Goal: Task Accomplishment & Management: Manage account settings

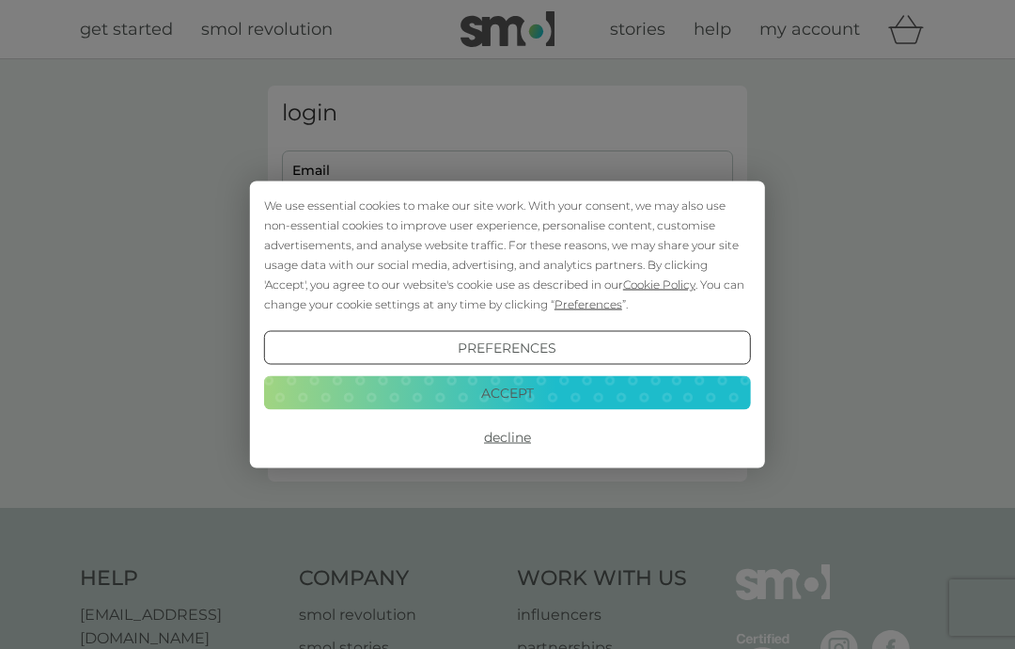
click at [540, 407] on button "Accept" at bounding box center [507, 392] width 487 height 34
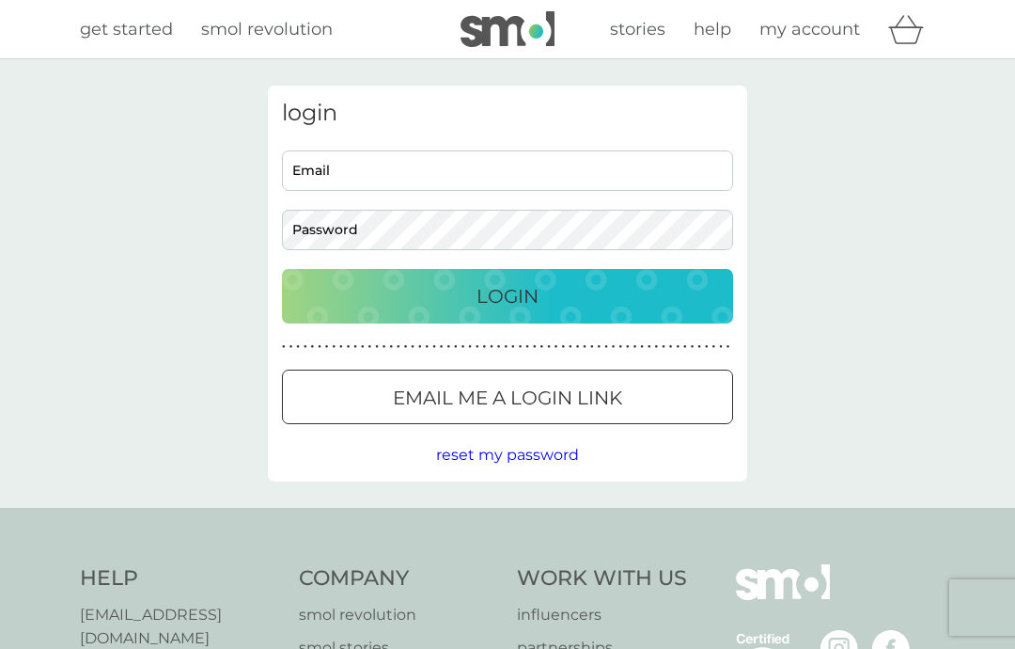
click at [469, 171] on input "Email" at bounding box center [507, 170] width 451 height 40
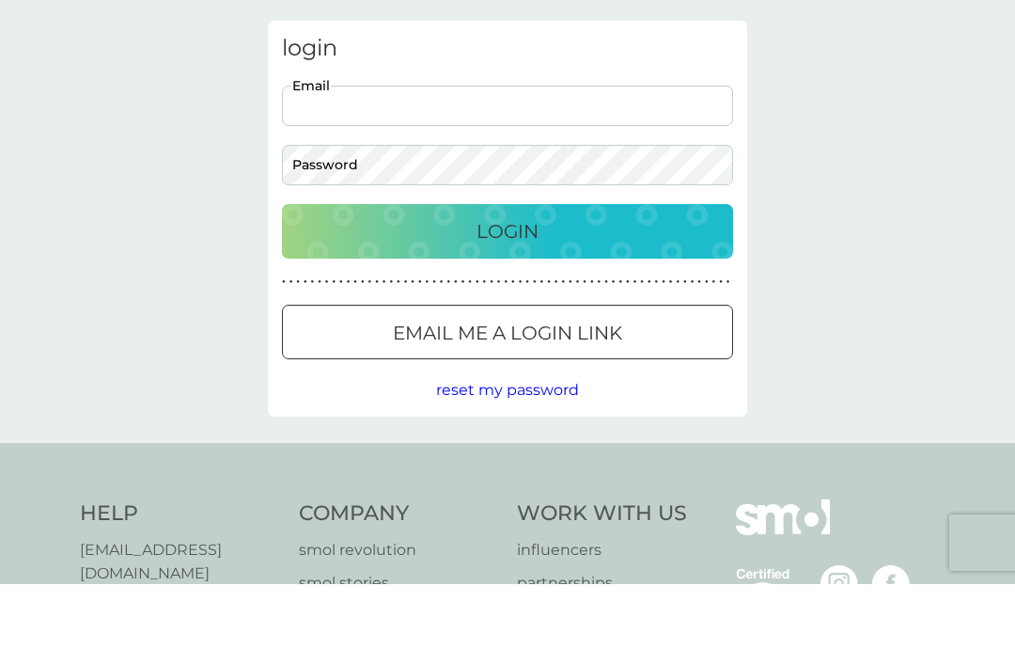
type input "[EMAIL_ADDRESS][DOMAIN_NAME]"
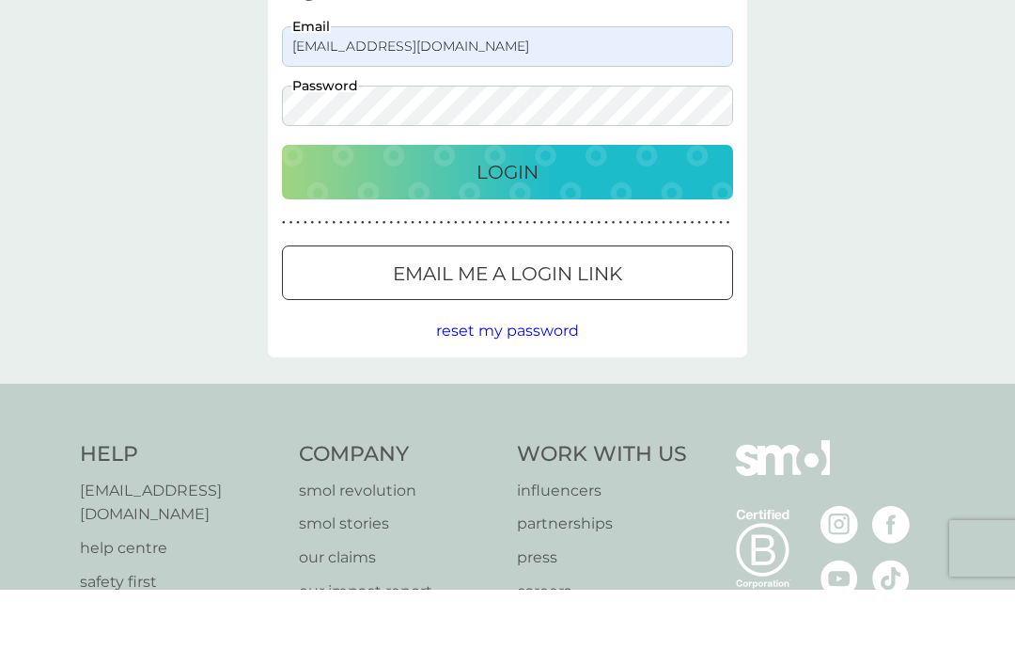
click at [614, 216] on div "Login" at bounding box center [508, 231] width 414 height 30
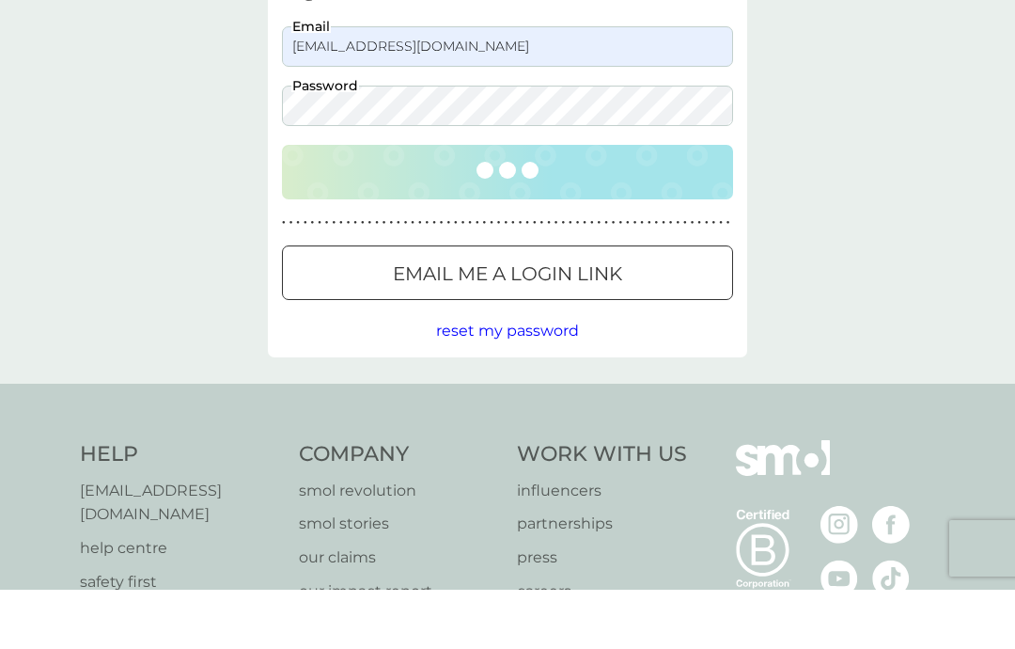
scroll to position [124, 0]
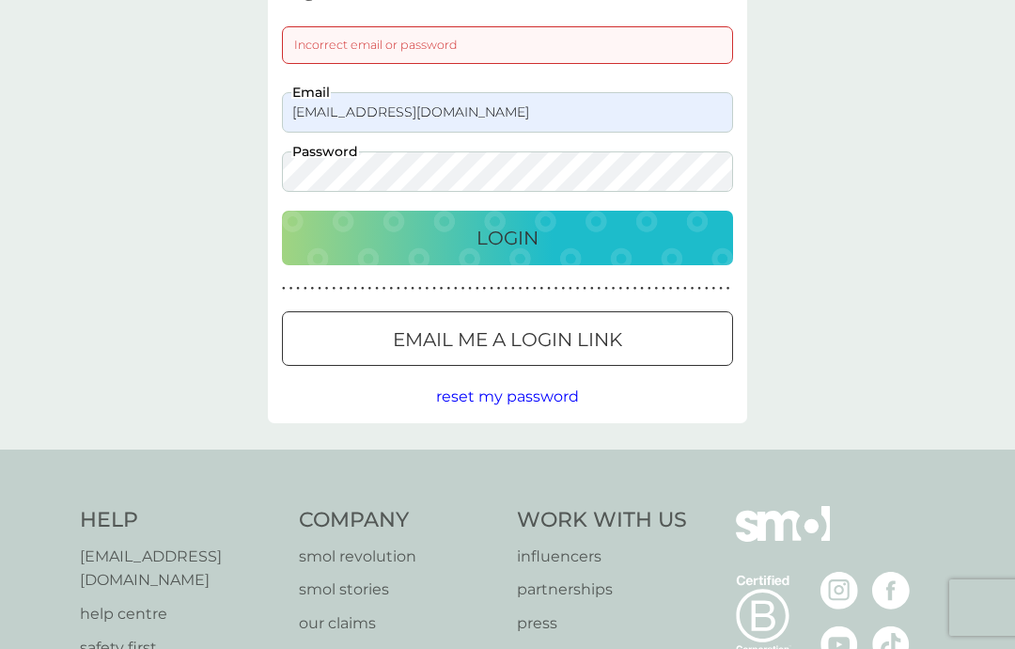
click at [508, 393] on span "reset my password" at bounding box center [507, 396] width 143 height 18
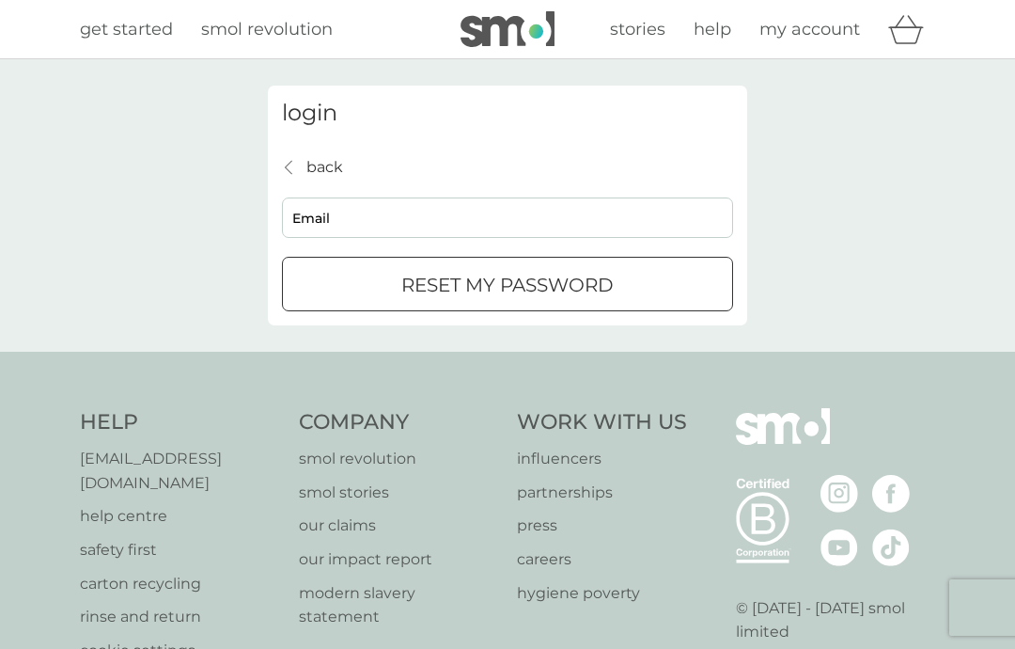
click at [450, 222] on input "Email" at bounding box center [507, 217] width 451 height 40
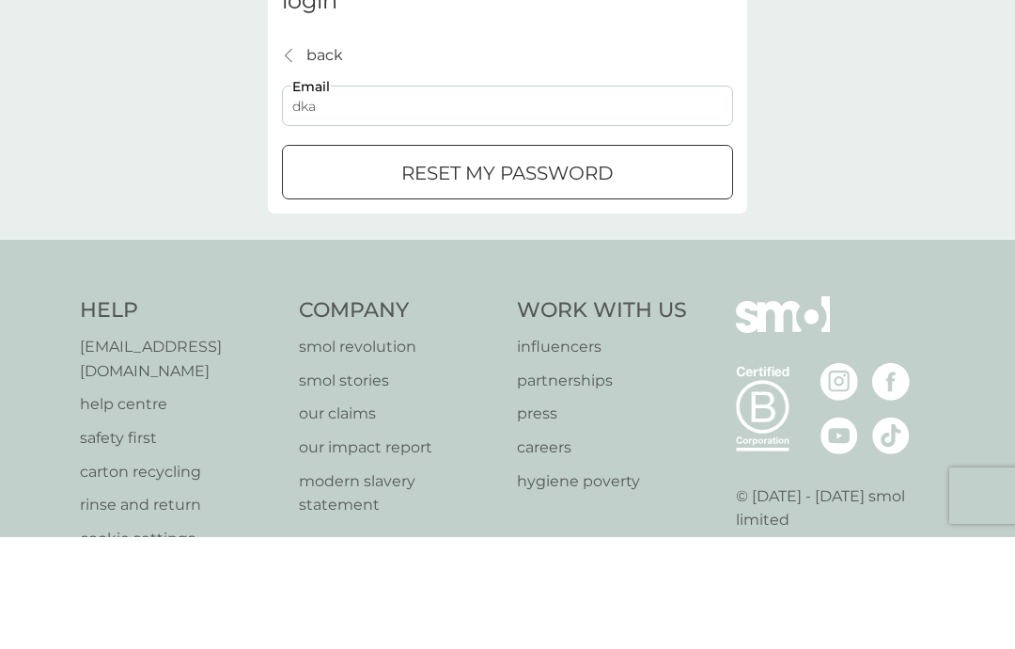
type input "dkardal@hotmail.co.uk"
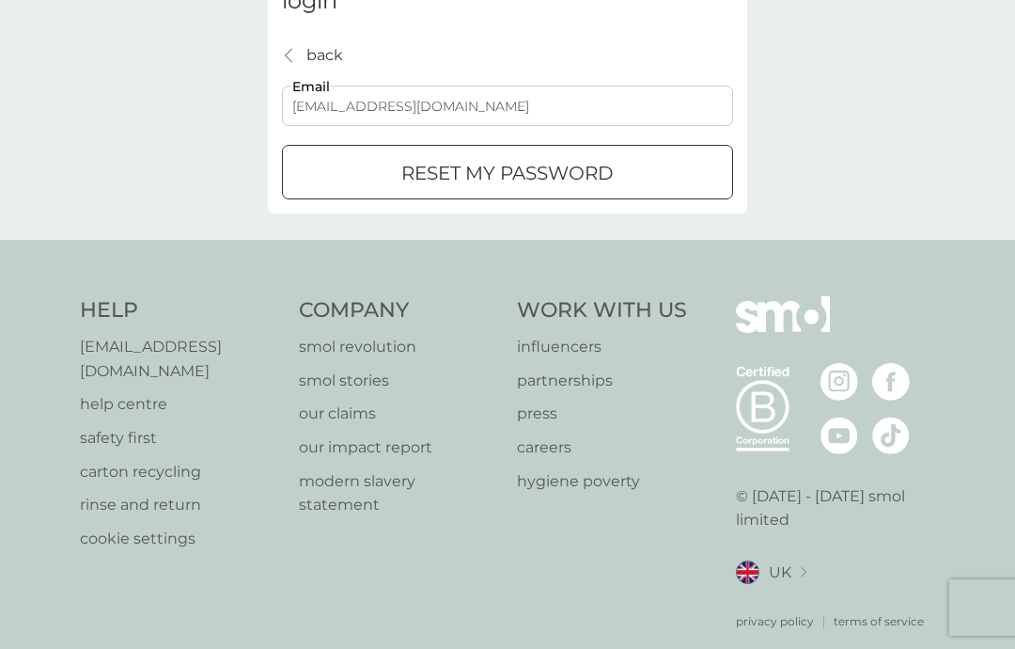
click at [509, 177] on div "submit" at bounding box center [508, 174] width 68 height 20
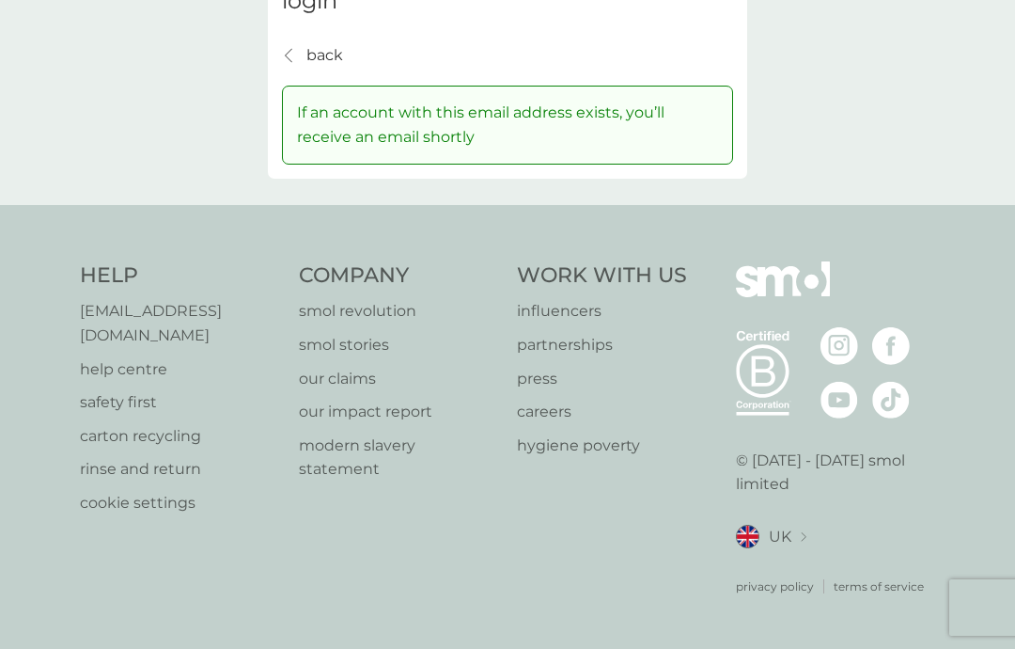
scroll to position [86, 0]
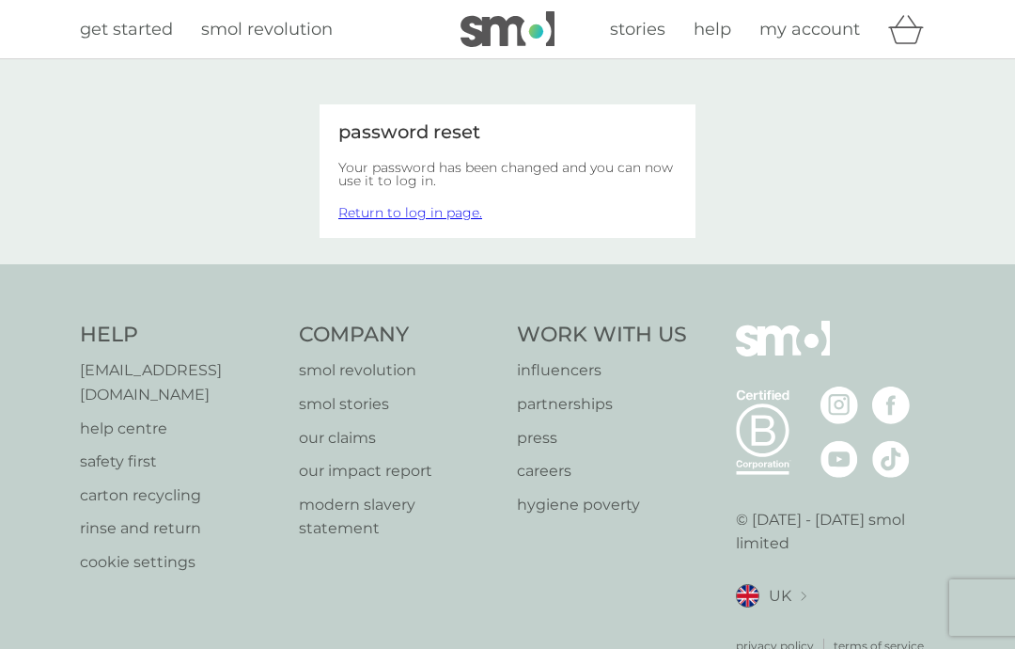
click at [821, 26] on span "my account" at bounding box center [809, 29] width 101 height 21
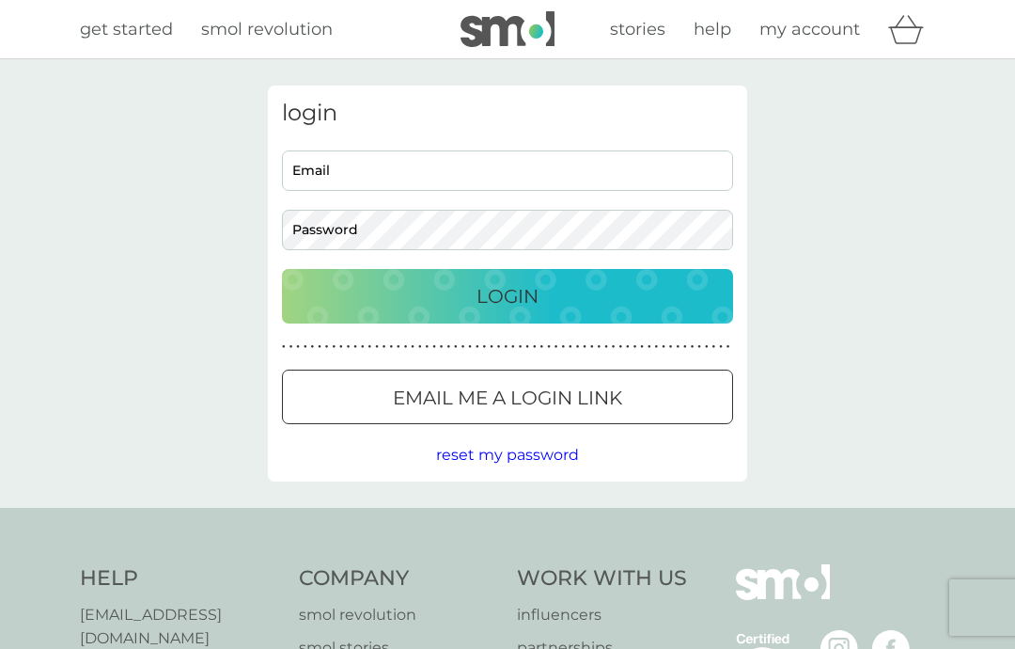
click at [575, 165] on input "Email" at bounding box center [507, 170] width 451 height 40
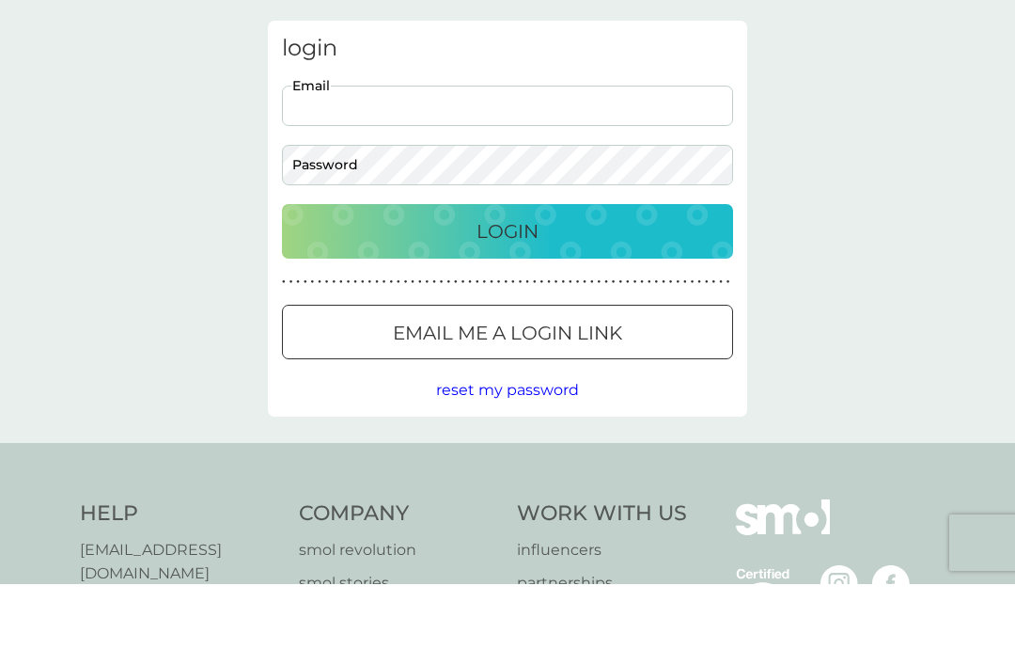
type input "dkardal@hotmail.co.uk"
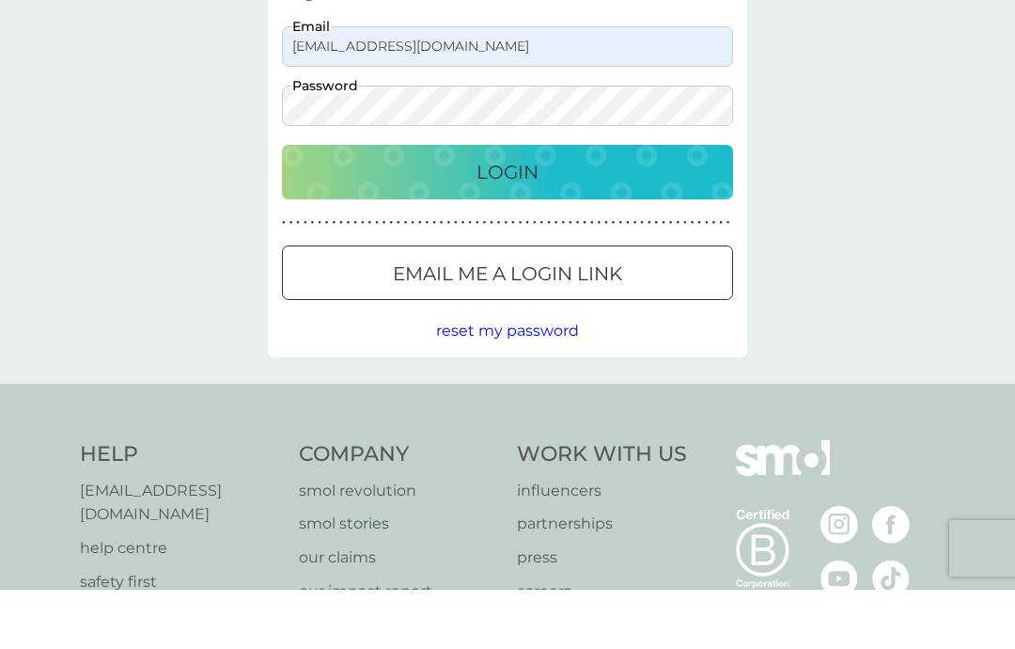
scroll to position [124, 0]
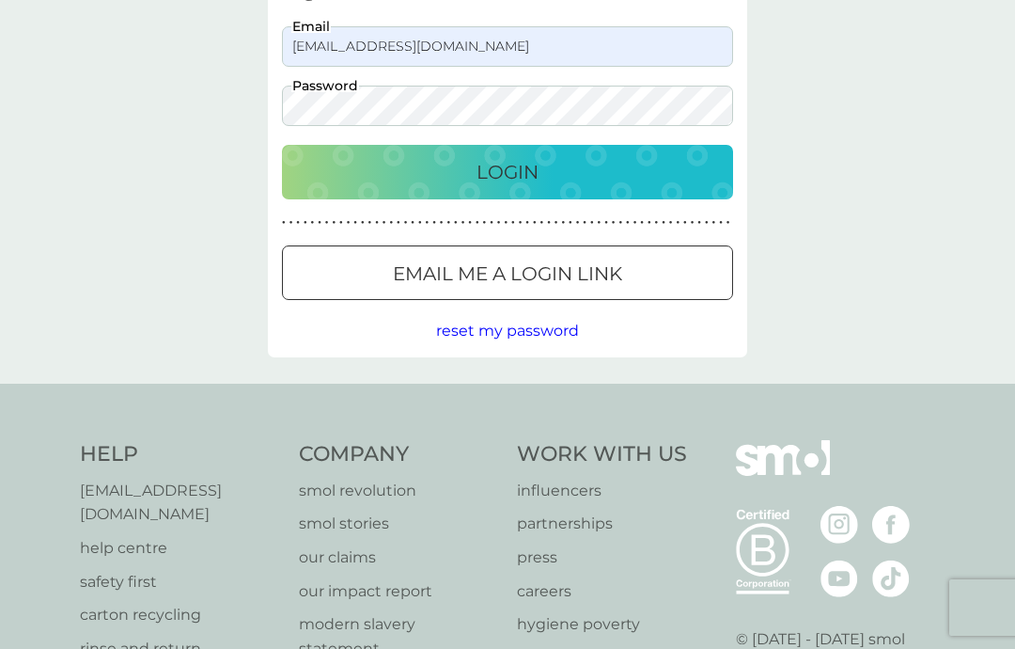
click at [557, 161] on div "Login" at bounding box center [508, 172] width 414 height 30
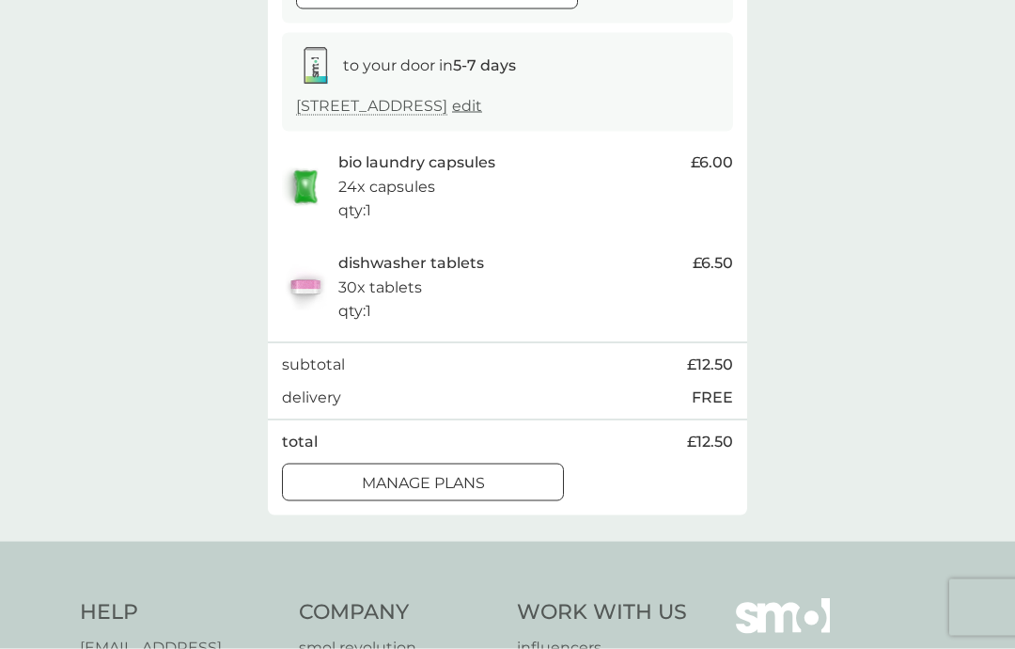
scroll to position [289, 0]
click at [493, 494] on div "manage plans" at bounding box center [423, 482] width 280 height 24
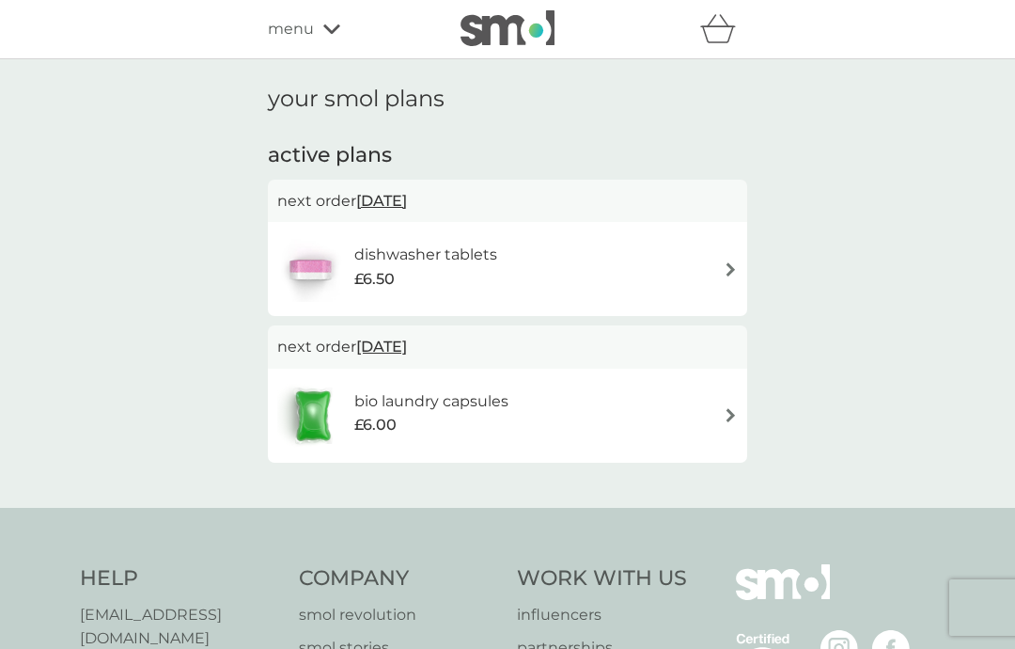
click at [330, 36] on div "menu" at bounding box center [348, 29] width 160 height 24
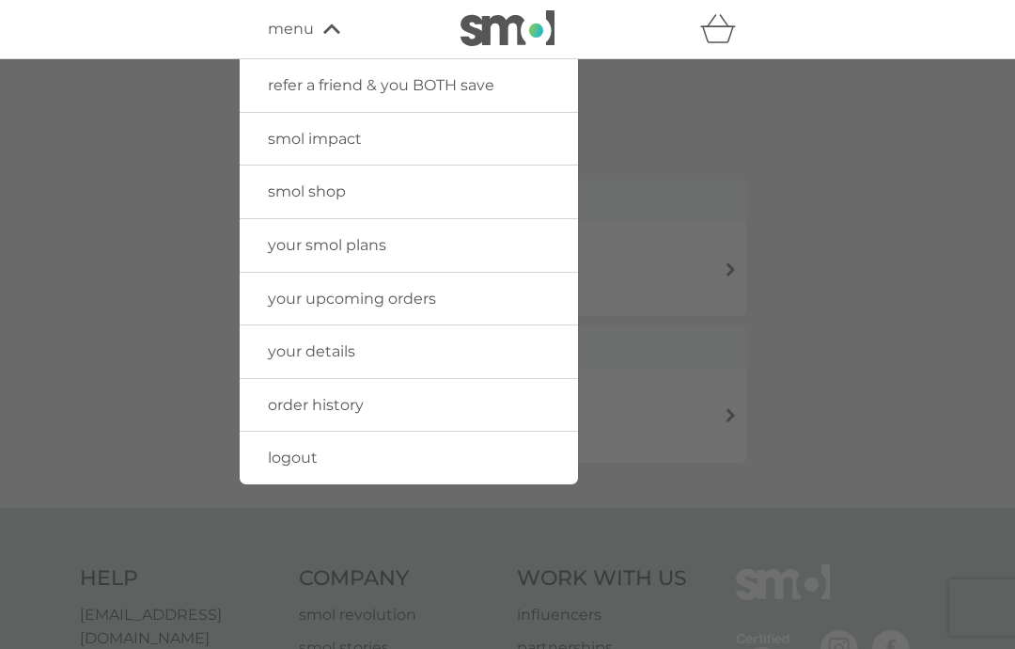
click at [775, 133] on div at bounding box center [507, 383] width 1015 height 649
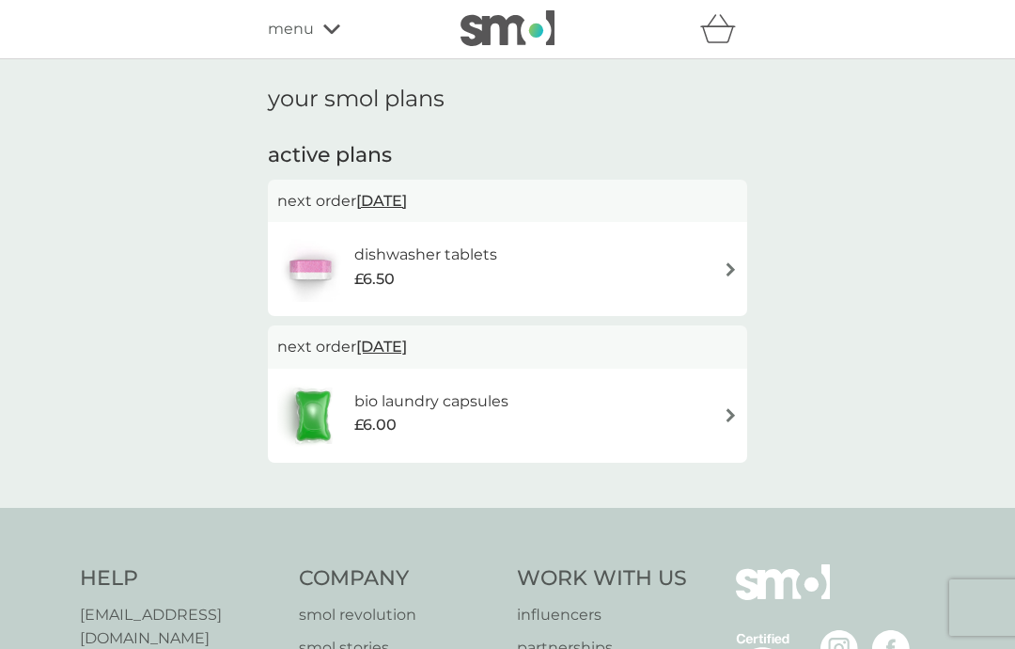
click at [405, 209] on span "[DATE]" at bounding box center [381, 200] width 51 height 37
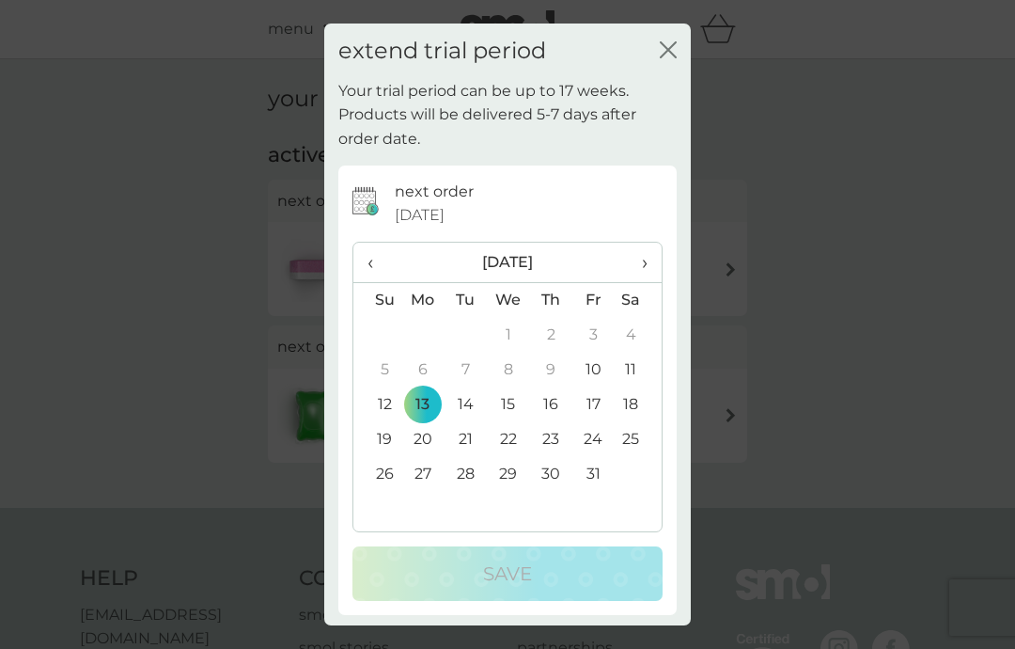
click at [668, 42] on icon "close" at bounding box center [668, 49] width 17 height 17
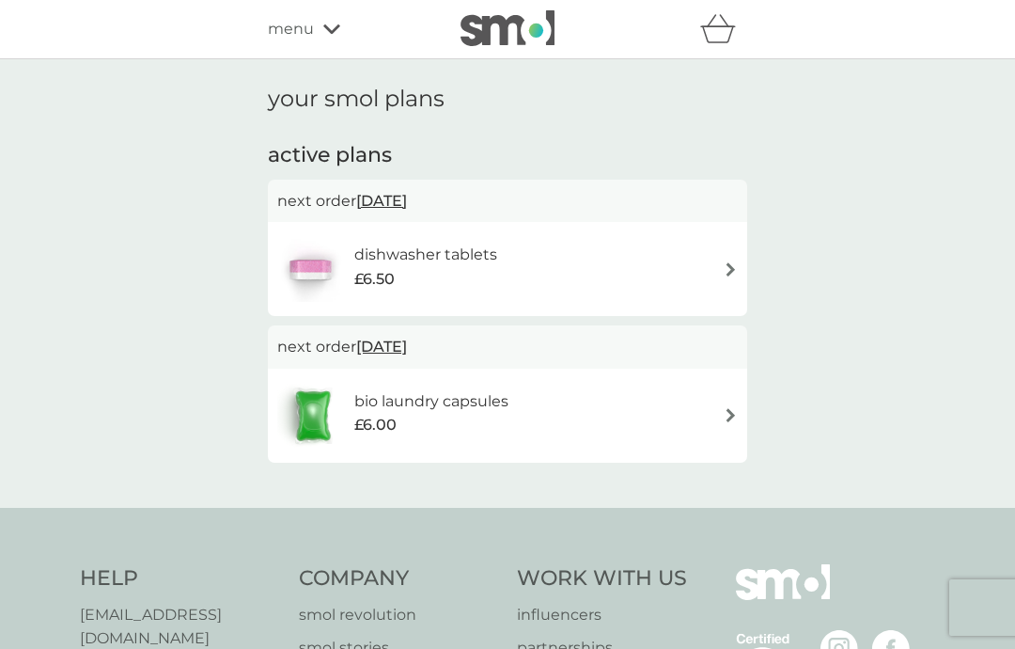
click at [328, 28] on icon at bounding box center [331, 28] width 17 height 11
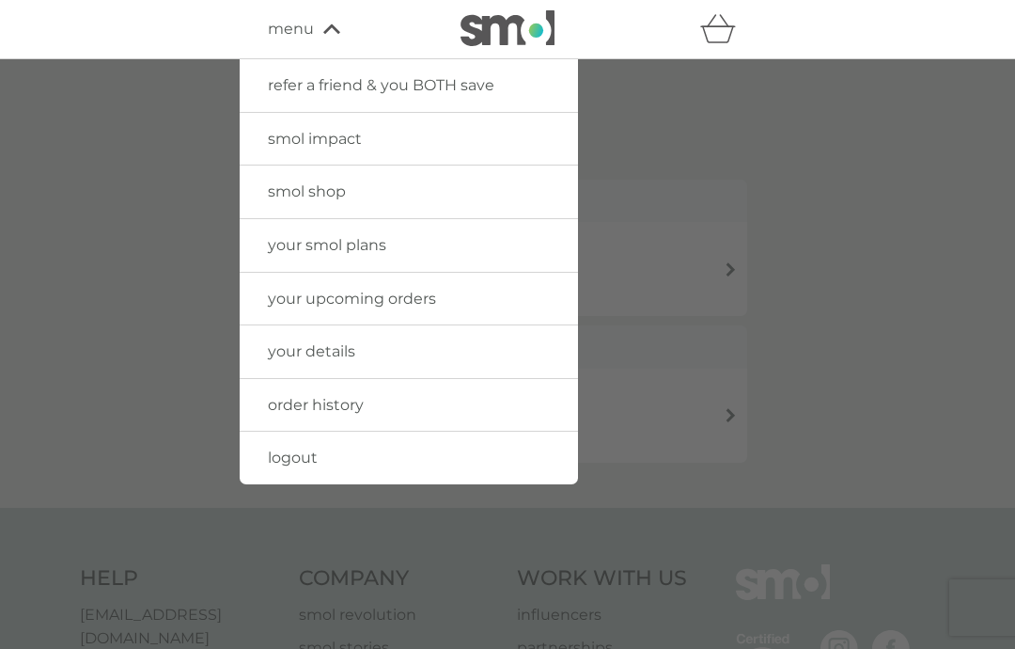
click at [804, 151] on div at bounding box center [507, 383] width 1015 height 649
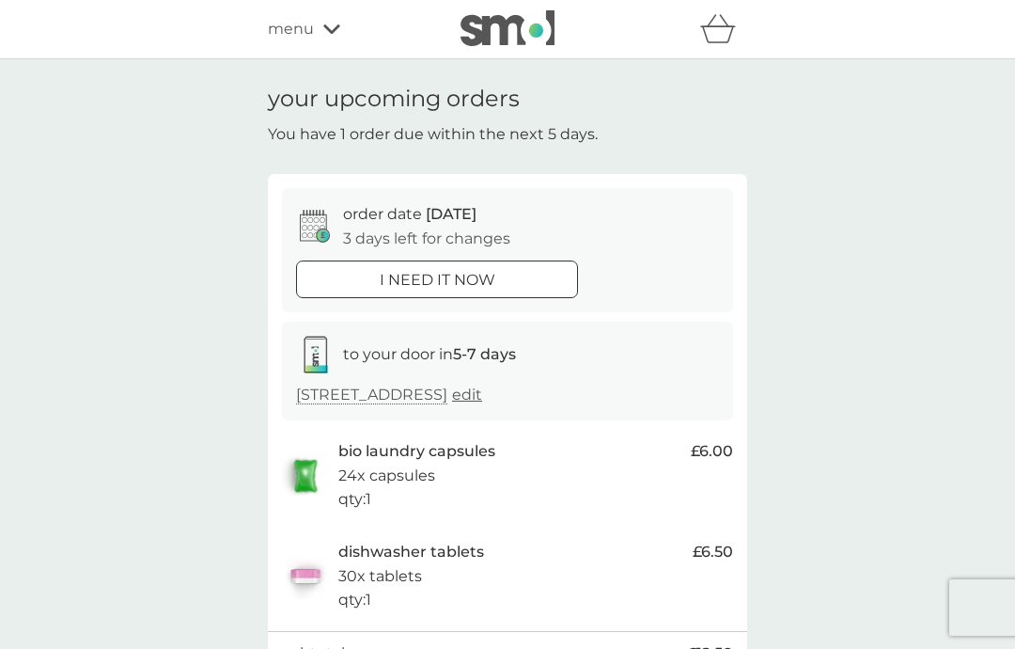
click at [336, 24] on icon at bounding box center [331, 28] width 17 height 11
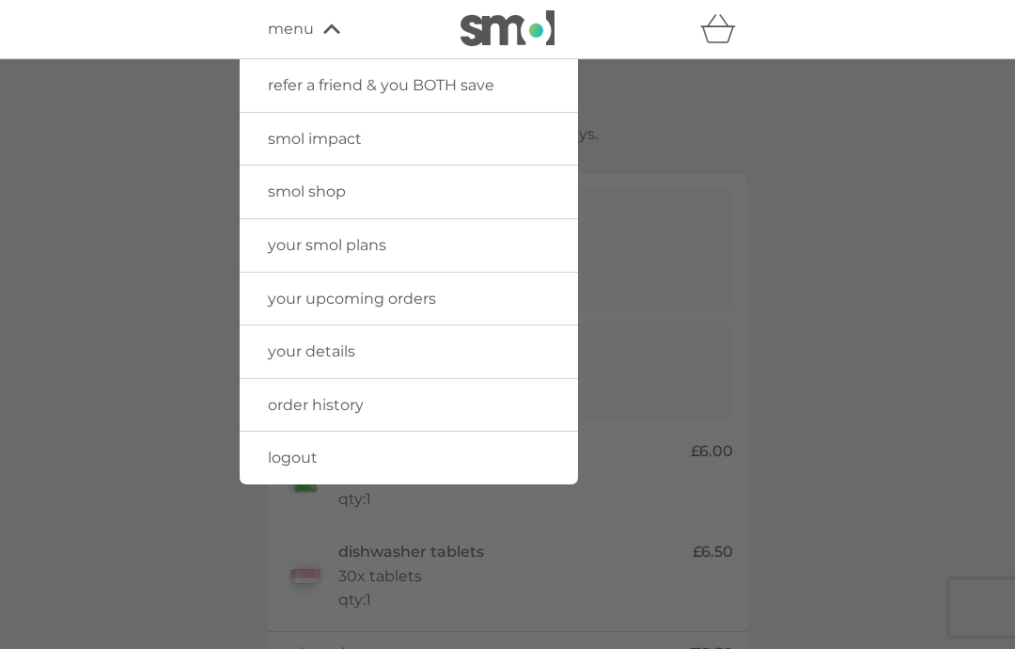
click at [359, 138] on span "smol impact" at bounding box center [315, 139] width 94 height 18
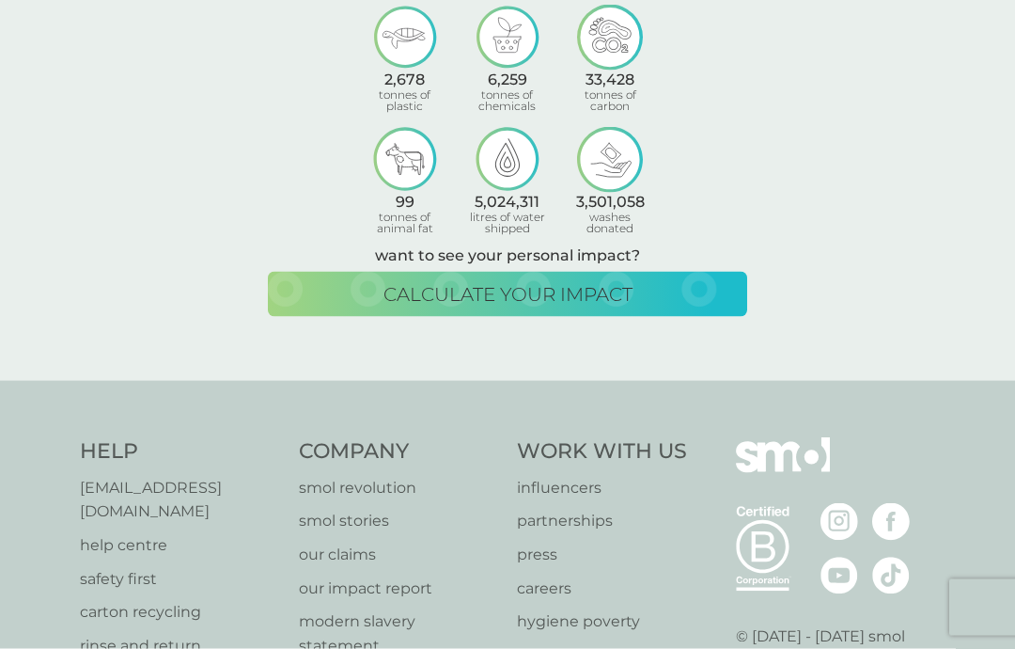
scroll to position [193, 0]
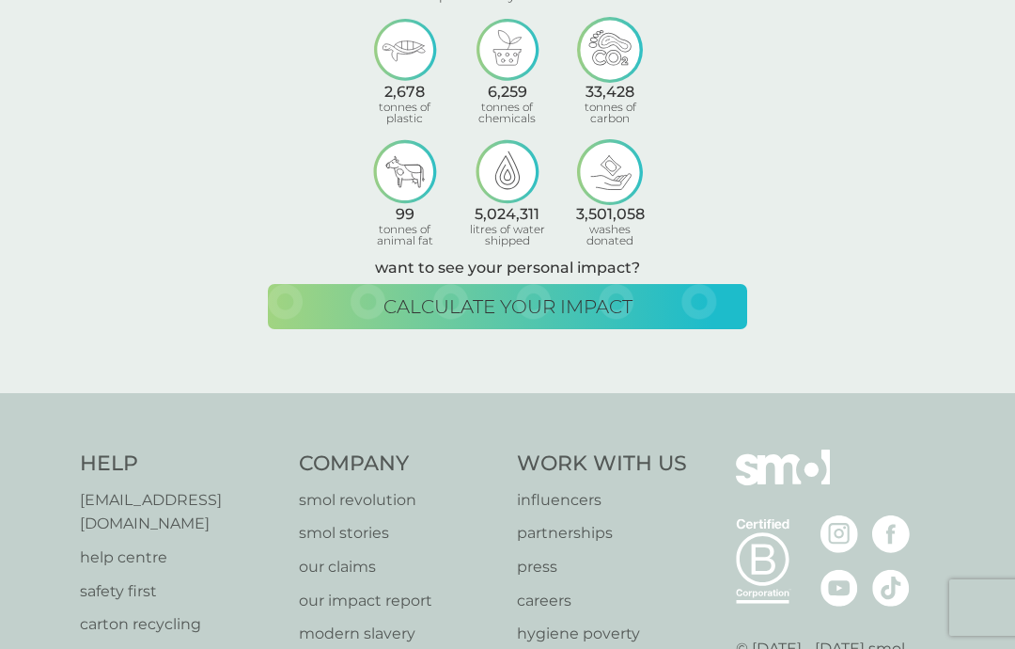
click at [328, 564] on p "our claims" at bounding box center [399, 567] width 200 height 24
